Goal: Navigation & Orientation: Find specific page/section

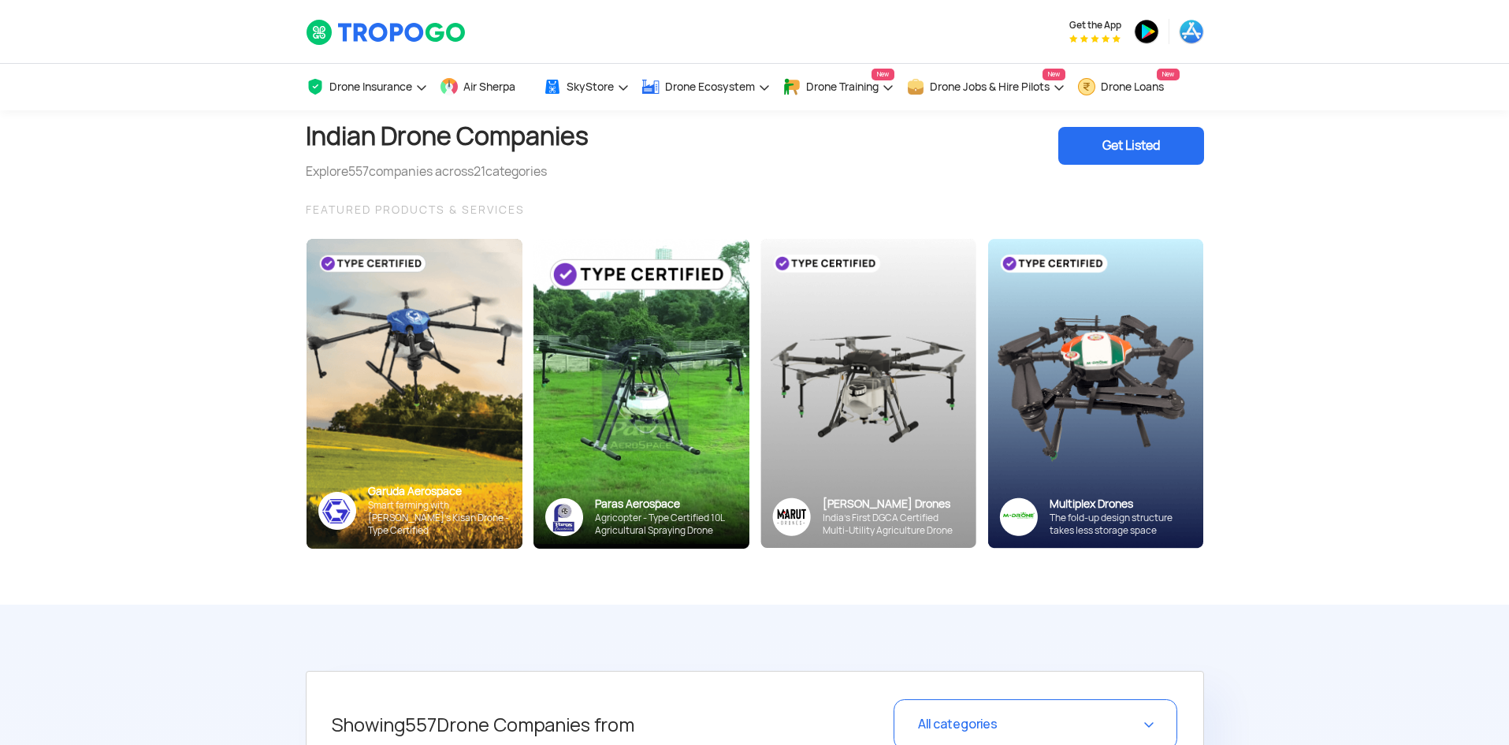
click at [1120, 136] on div "Get Listed" at bounding box center [1131, 146] width 146 height 38
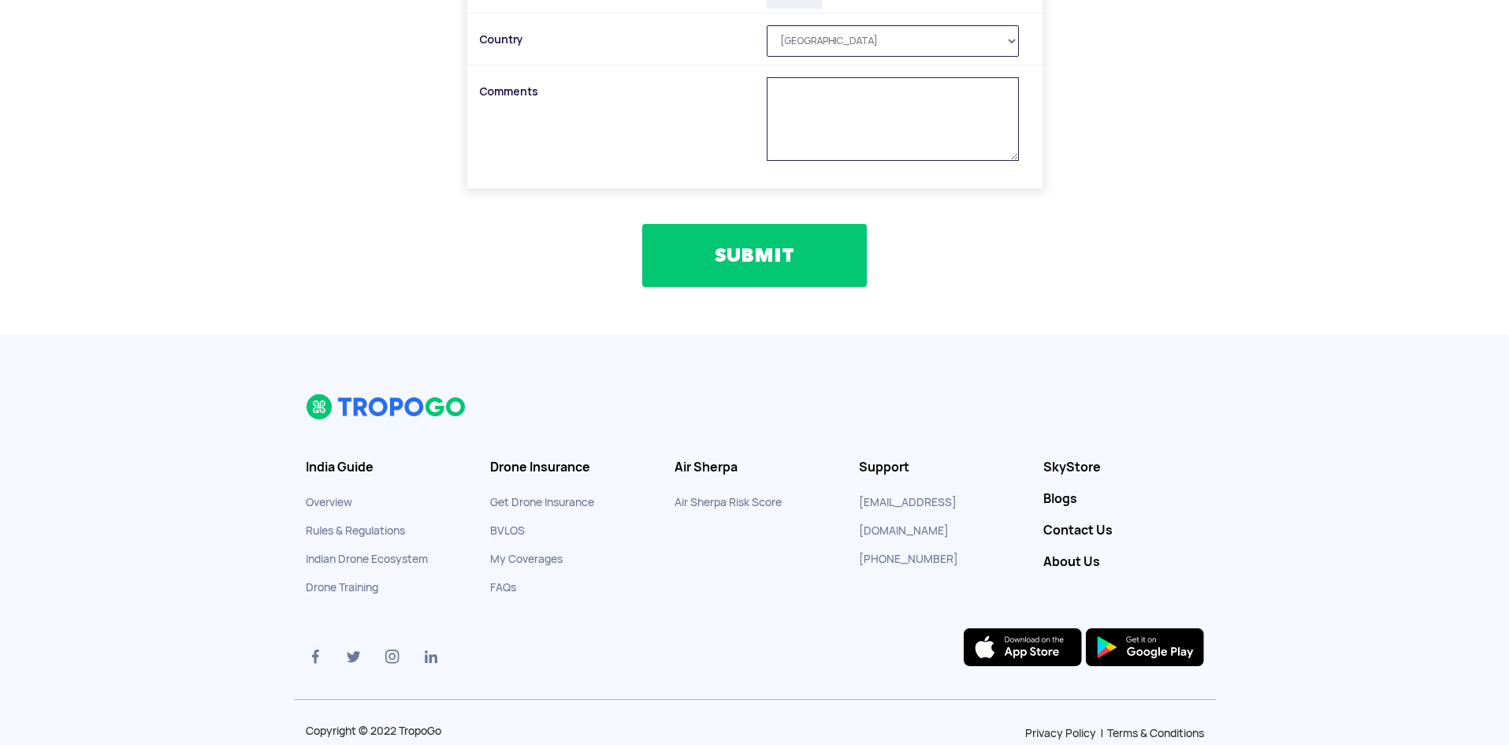
scroll to position [866, 0]
click at [1067, 560] on link "About Us" at bounding box center [1123, 561] width 161 height 16
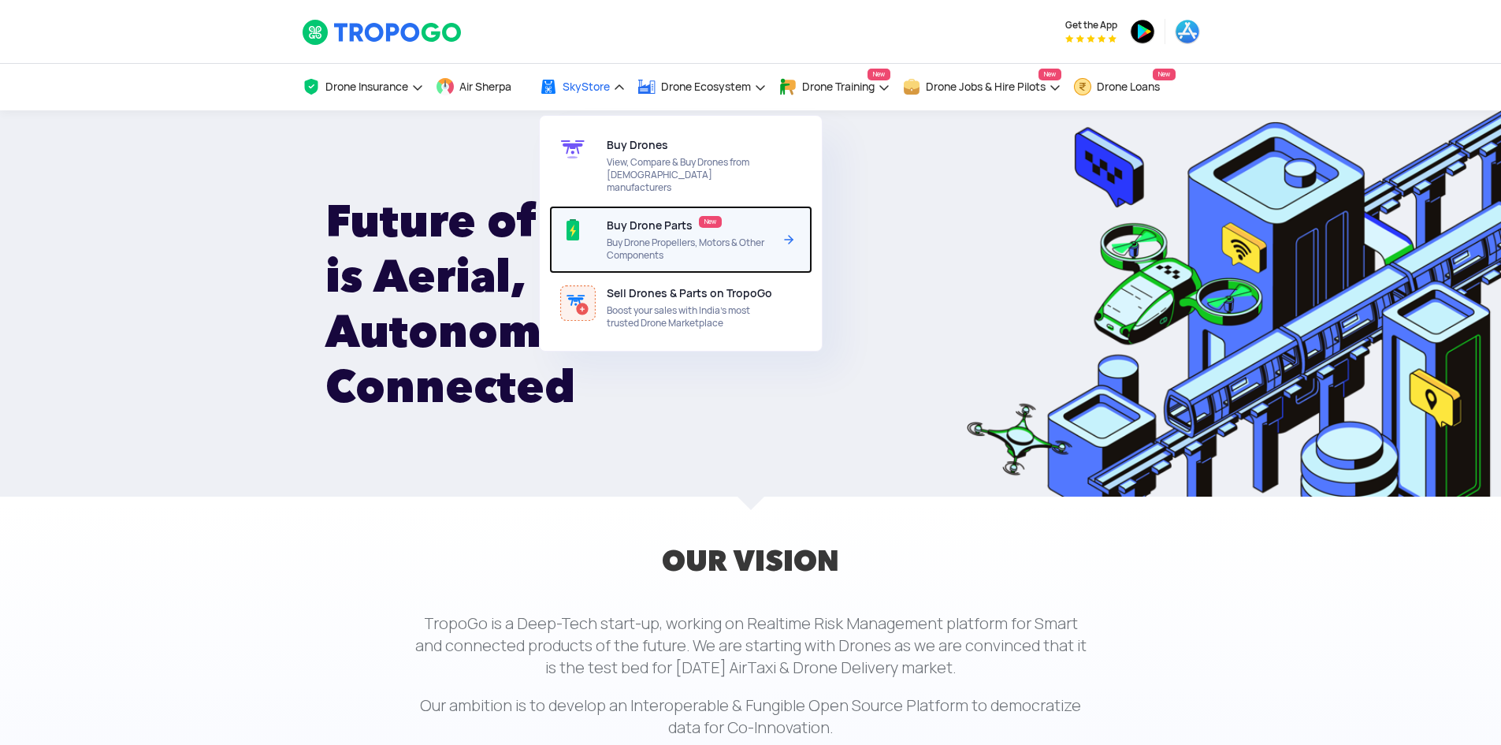
click at [700, 219] on div "Buy Drone Parts New Buy Drone Propellers, Motors & Other Components" at bounding box center [693, 240] width 173 height 68
